Goal: Find contact information: Find contact information

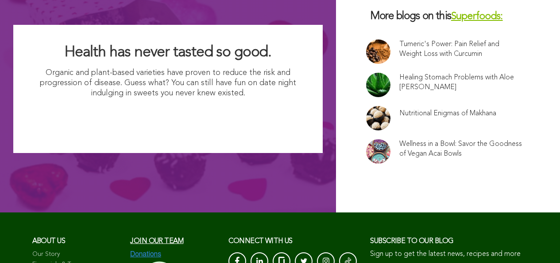
scroll to position [6040, 0]
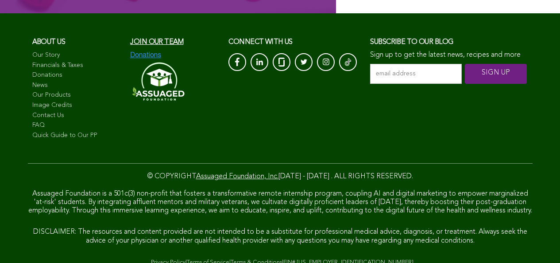
click at [39, 111] on link "Contact Us" at bounding box center [76, 115] width 89 height 9
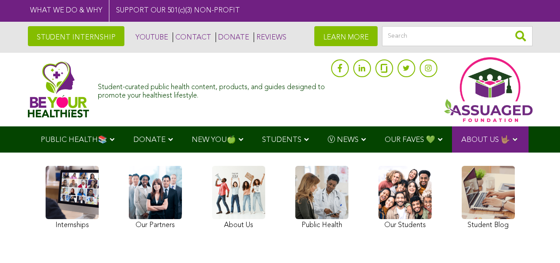
click at [33, 91] on img at bounding box center [59, 89] width 62 height 56
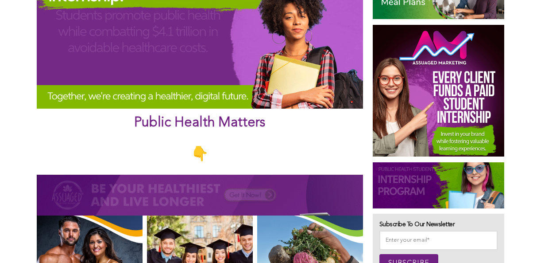
scroll to position [380, 0]
